Goal: Task Accomplishment & Management: Manage account settings

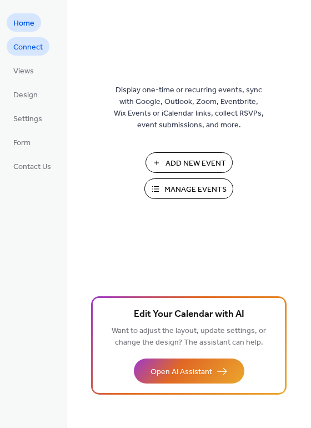
click at [36, 48] on span "Connect" at bounding box center [27, 48] width 29 height 12
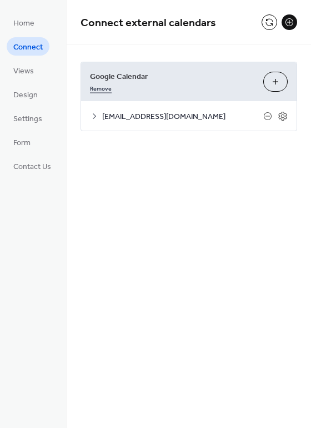
click at [107, 87] on link "Remove" at bounding box center [101, 88] width 22 height 12
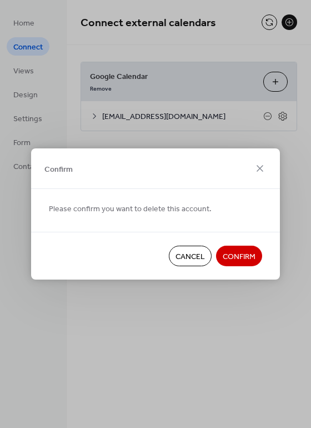
click at [233, 254] on span "Confirm" at bounding box center [239, 257] width 33 height 12
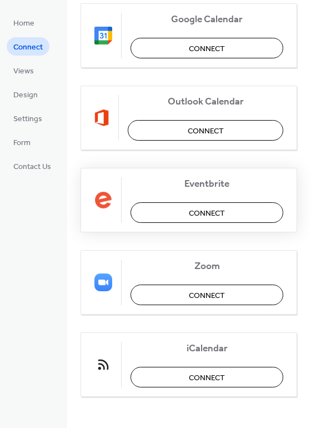
scroll to position [180, 0]
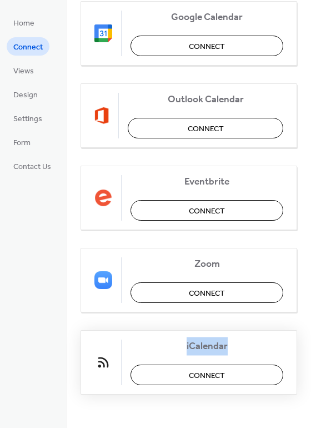
drag, startPoint x: 232, startPoint y: 344, endPoint x: 185, endPoint y: 347, distance: 48.0
click at [185, 347] on span "iCalendar" at bounding box center [207, 347] width 153 height 12
copy span "iCalendar"
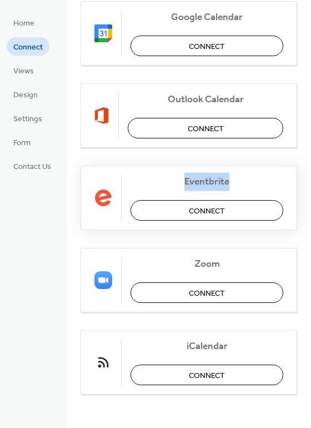
drag, startPoint x: 234, startPoint y: 183, endPoint x: 216, endPoint y: 190, distance: 19.0
click at [181, 182] on span "Eventbrite" at bounding box center [207, 182] width 153 height 12
copy span "Eventbrite"
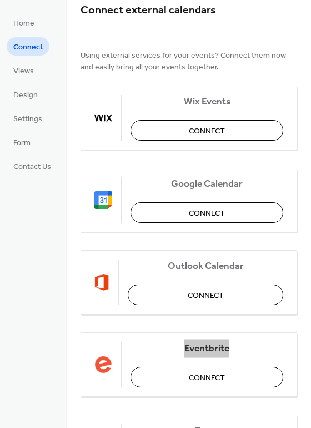
scroll to position [0, 0]
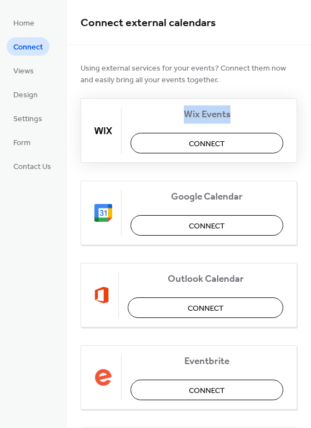
drag, startPoint x: 232, startPoint y: 116, endPoint x: 183, endPoint y: 115, distance: 48.4
click at [183, 115] on span "Wix Events" at bounding box center [207, 115] width 153 height 12
copy span "Wix Events"
click at [219, 143] on span "Connect" at bounding box center [207, 144] width 36 height 12
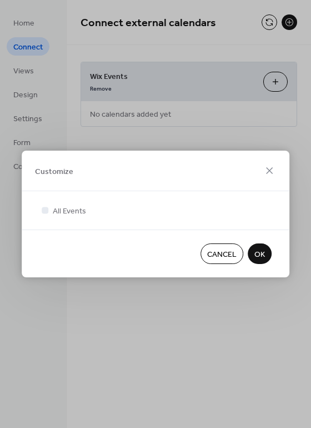
click at [259, 252] on span "OK" at bounding box center [260, 255] width 11 height 12
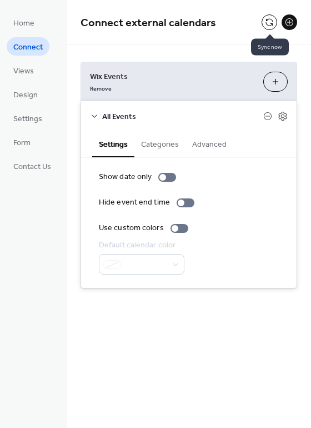
click at [269, 24] on button at bounding box center [270, 22] width 16 height 16
click at [284, 116] on icon at bounding box center [283, 116] width 10 height 10
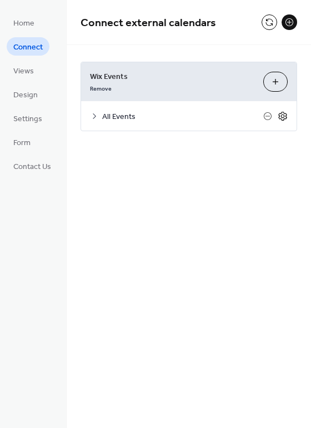
click at [287, 114] on icon at bounding box center [283, 116] width 10 height 10
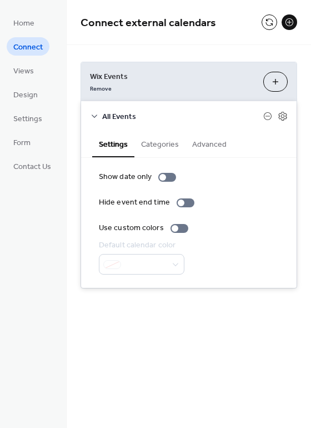
click at [204, 143] on button "Advanced" at bounding box center [210, 144] width 48 height 26
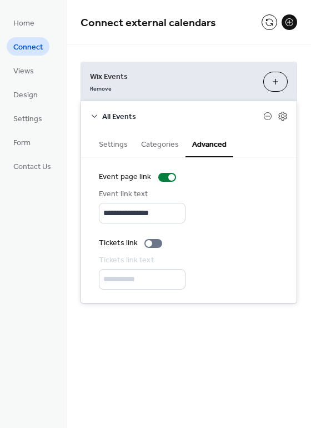
click at [158, 146] on button "Categories" at bounding box center [160, 144] width 51 height 26
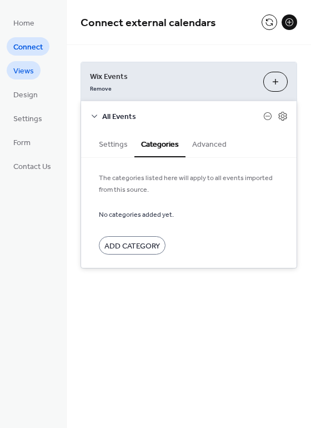
click at [28, 72] on span "Views" at bounding box center [23, 72] width 21 height 12
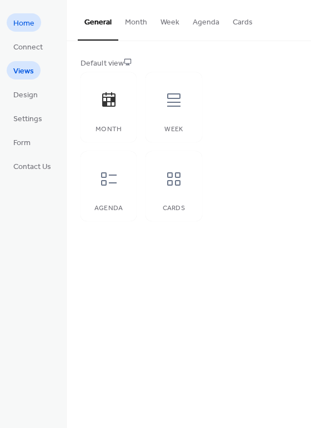
click at [32, 19] on span "Home" at bounding box center [23, 24] width 21 height 12
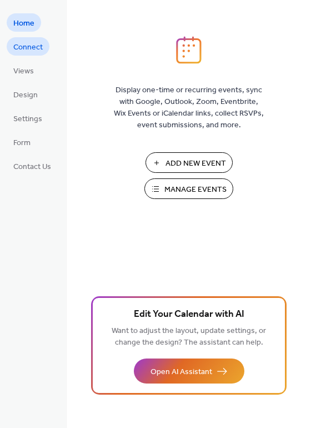
click at [39, 48] on span "Connect" at bounding box center [27, 48] width 29 height 12
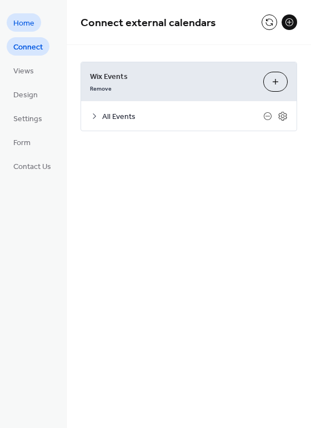
click at [28, 23] on span "Home" at bounding box center [23, 24] width 21 height 12
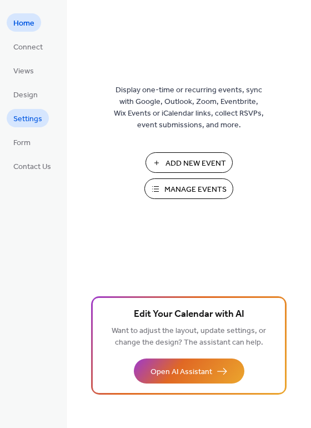
click at [31, 120] on span "Settings" at bounding box center [27, 119] width 29 height 12
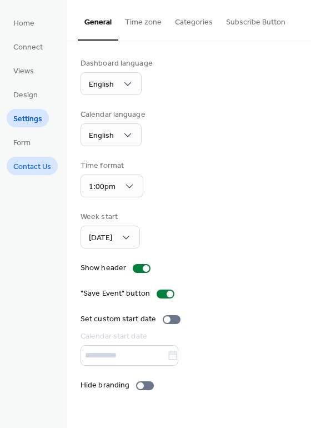
click at [41, 166] on span "Contact Us" at bounding box center [32, 167] width 38 height 12
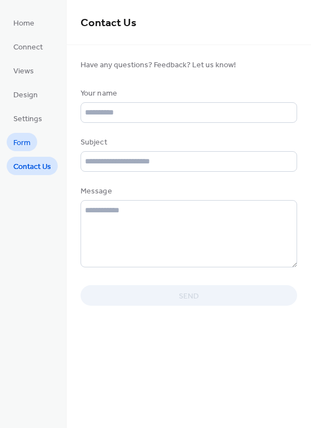
click at [17, 146] on span "Form" at bounding box center [21, 143] width 17 height 12
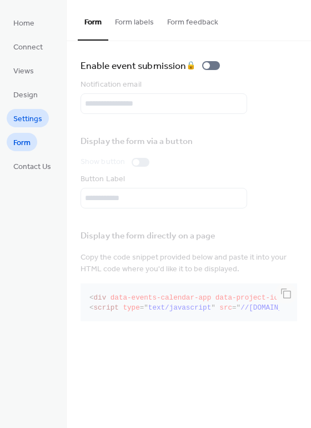
click at [34, 119] on span "Settings" at bounding box center [27, 119] width 29 height 12
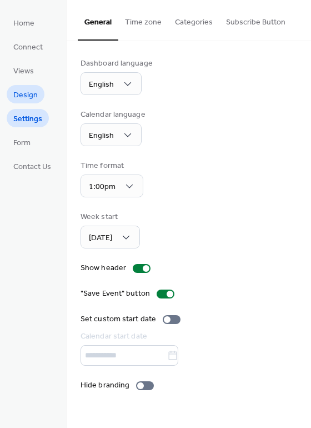
click at [23, 98] on span "Design" at bounding box center [25, 96] width 24 height 12
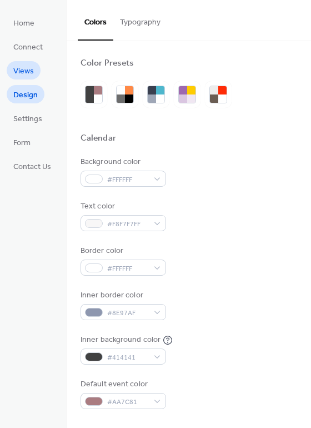
click at [26, 70] on span "Views" at bounding box center [23, 72] width 21 height 12
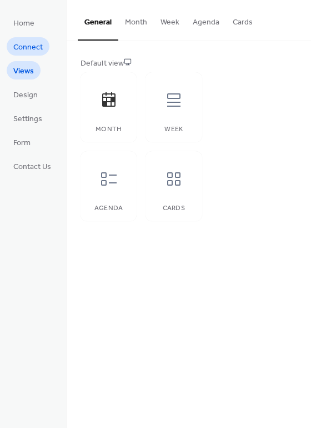
click at [26, 45] on span "Connect" at bounding box center [27, 48] width 29 height 12
